Goal: Navigation & Orientation: Understand site structure

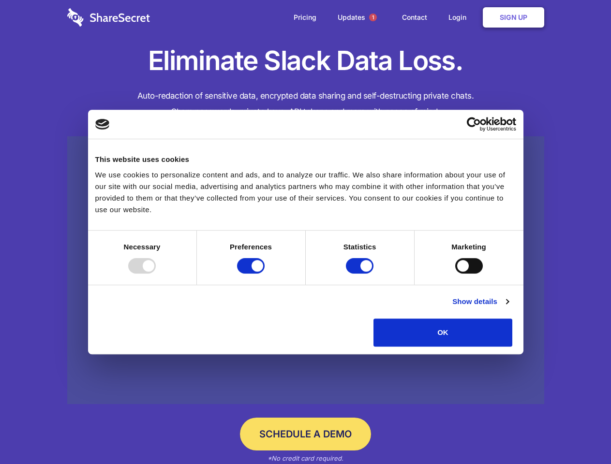
click at [156, 274] on div at bounding box center [142, 265] width 28 height 15
click at [264, 274] on input "Preferences" at bounding box center [251, 265] width 28 height 15
checkbox input "false"
click at [361, 274] on input "Statistics" at bounding box center [360, 265] width 28 height 15
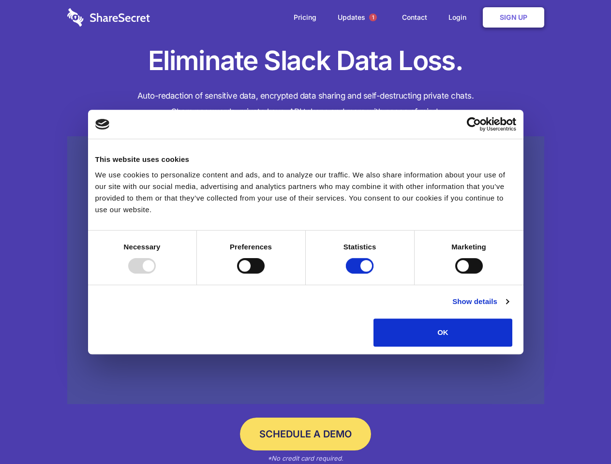
checkbox input "false"
click at [455, 274] on input "Marketing" at bounding box center [469, 265] width 28 height 15
checkbox input "true"
click at [508, 307] on link "Show details" at bounding box center [480, 302] width 56 height 12
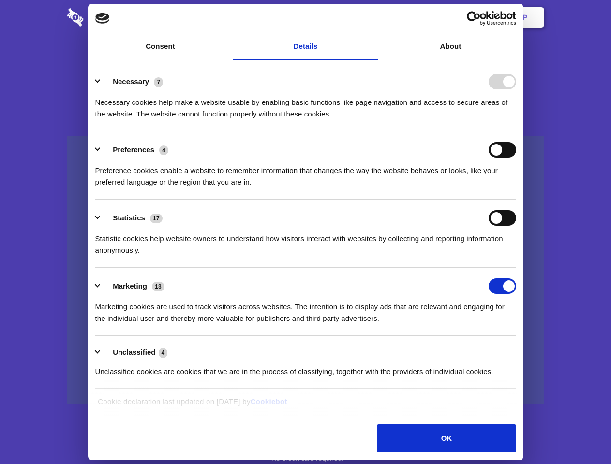
click at [516, 132] on li "Necessary 7 Necessary cookies help make a website usable by enabling basic func…" at bounding box center [305, 97] width 421 height 68
